Goal: Find specific page/section: Find specific page/section

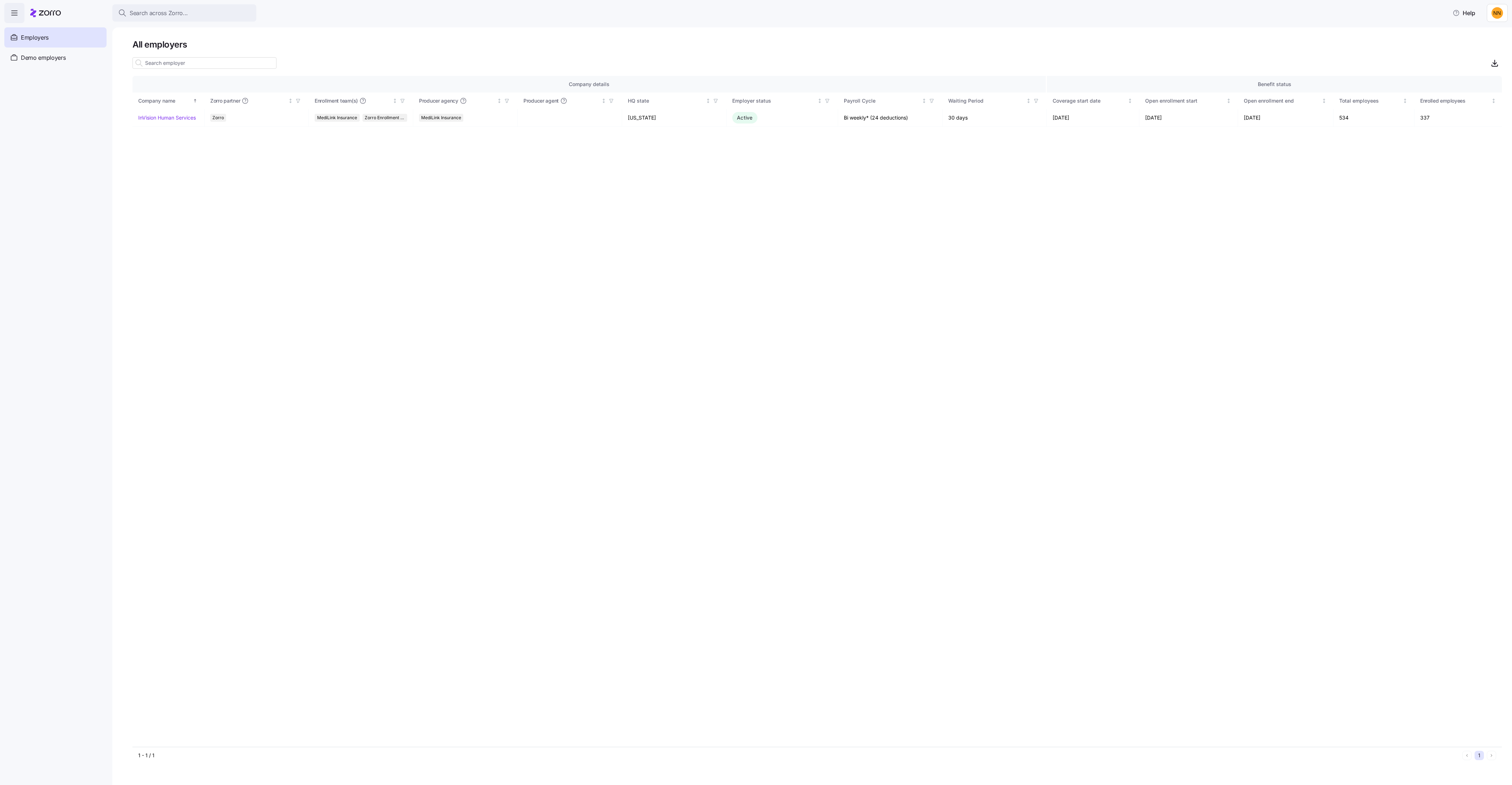
click at [258, 70] on div at bounding box center [204, 63] width 144 height 15
click at [261, 69] on input at bounding box center [204, 63] width 144 height 12
type input "vonu"
click at [256, 22] on button "Search across Zorro..." at bounding box center [184, 12] width 144 height 17
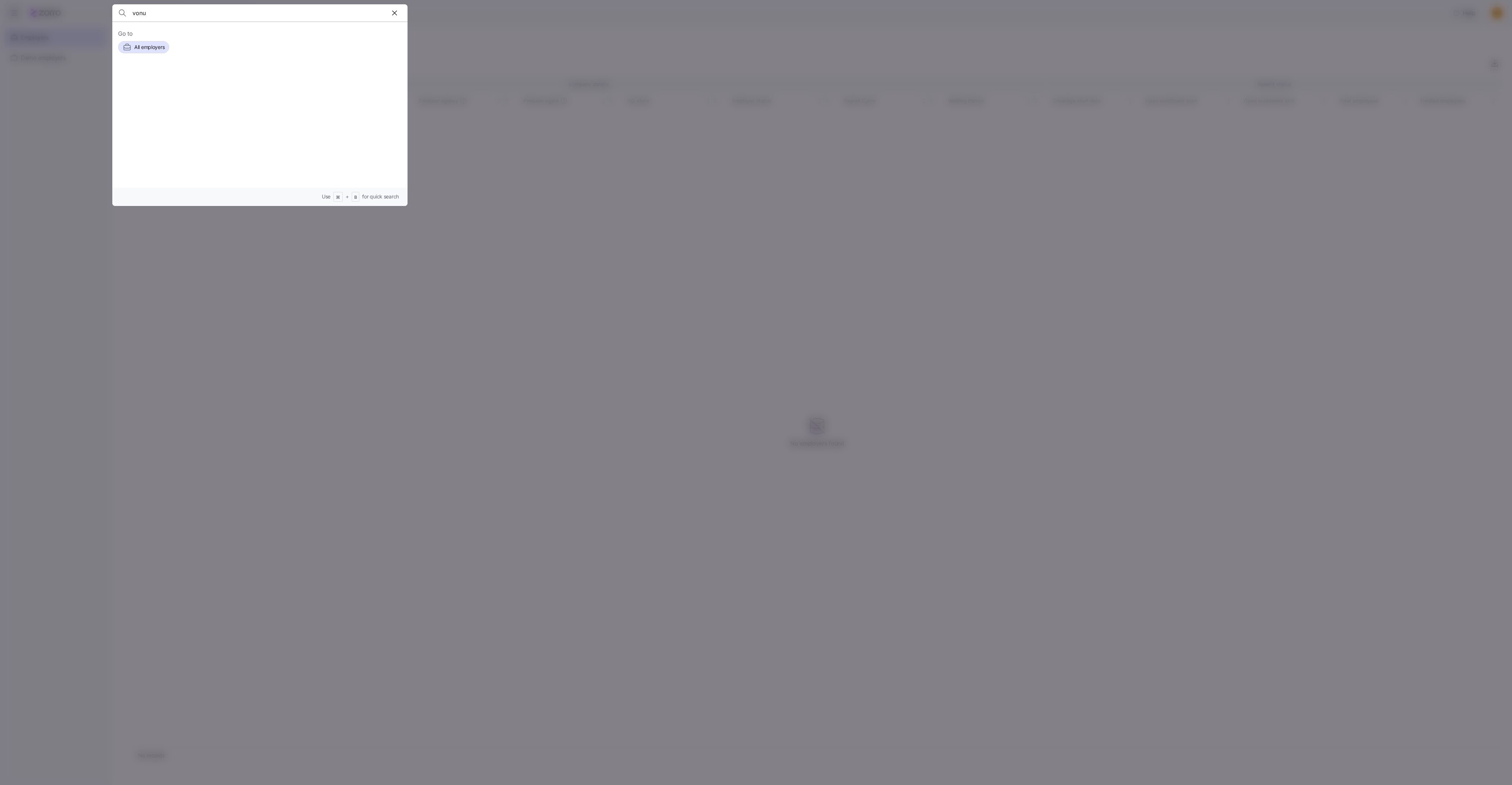
type input "vonu"
click at [178, 86] on icon at bounding box center [174, 82] width 9 height 9
